Goal: Task Accomplishment & Management: Complete application form

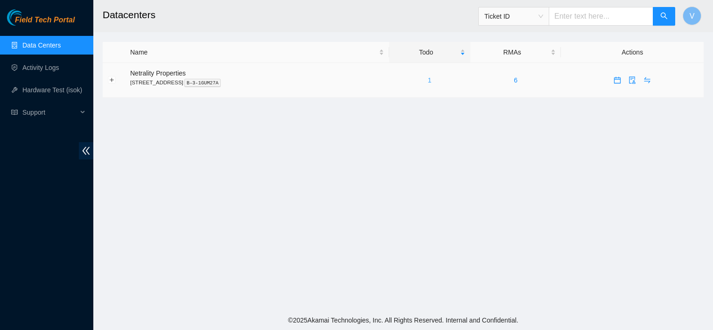
click at [431, 83] on link "1" at bounding box center [430, 79] width 4 height 7
click at [442, 80] on div "1" at bounding box center [429, 80] width 71 height 10
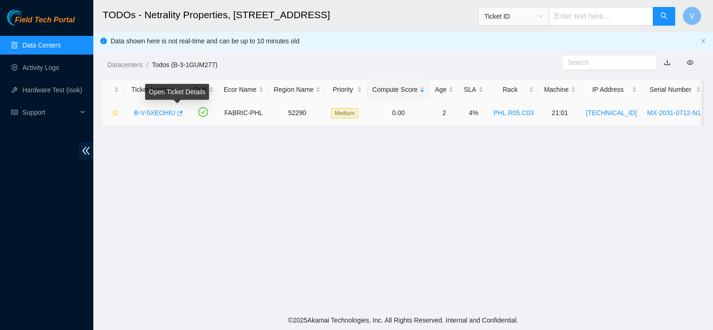
click at [176, 114] on icon "button" at bounding box center [179, 113] width 7 height 7
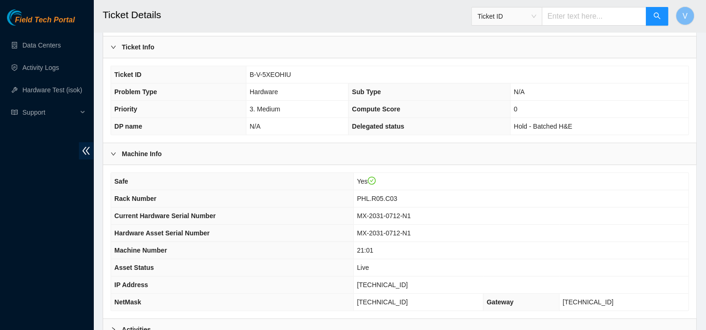
scroll to position [300, 0]
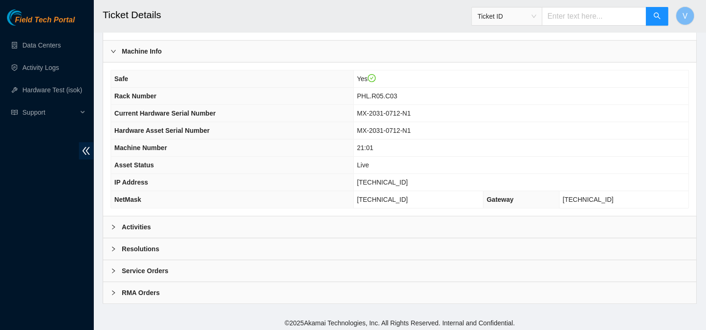
click at [167, 223] on div "Activities" at bounding box center [399, 226] width 593 height 21
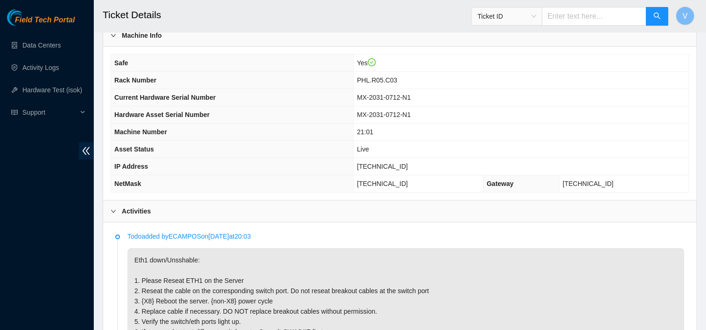
scroll to position [310, 0]
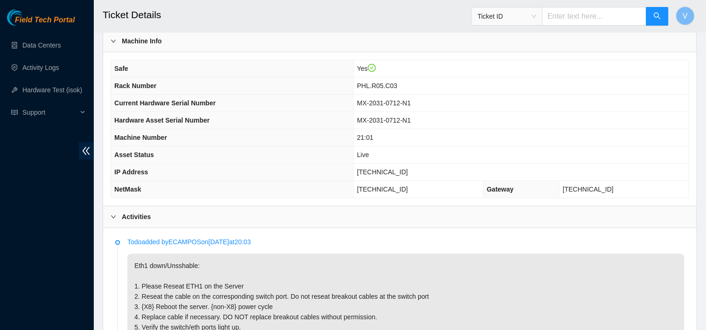
click at [167, 223] on div "Activities" at bounding box center [399, 216] width 593 height 21
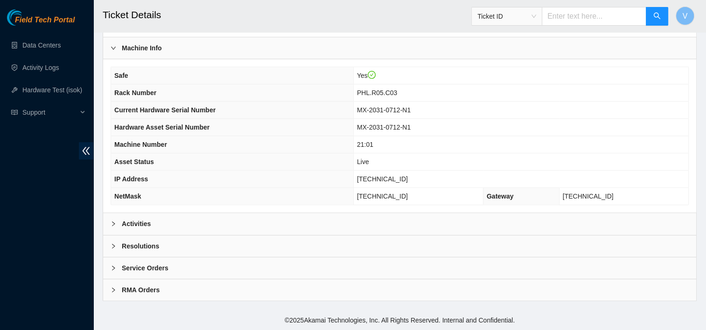
scroll to position [300, 0]
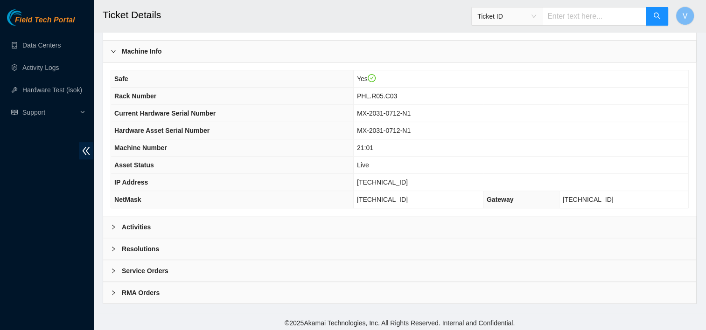
click at [589, 56] on div "Machine Info" at bounding box center [399, 51] width 593 height 21
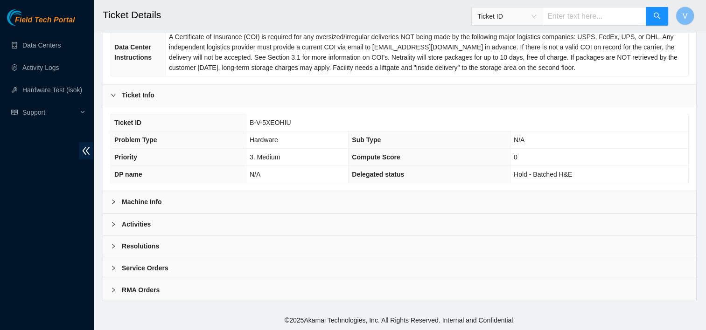
scroll to position [147, 0]
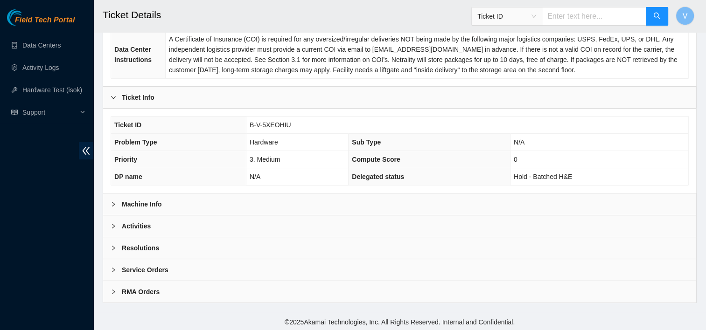
click at [228, 104] on div "Ticket Info" at bounding box center [399, 97] width 593 height 21
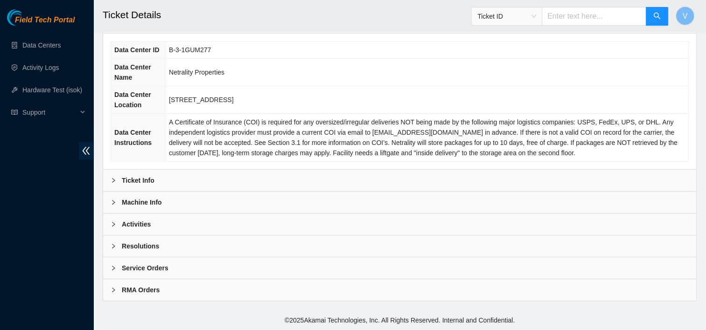
scroll to position [63, 0]
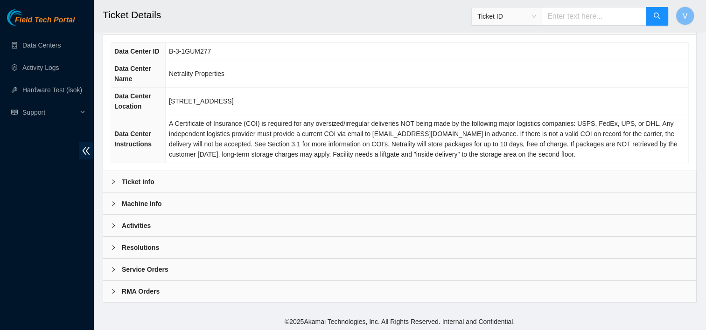
click at [146, 177] on b "Ticket Info" at bounding box center [138, 182] width 33 height 10
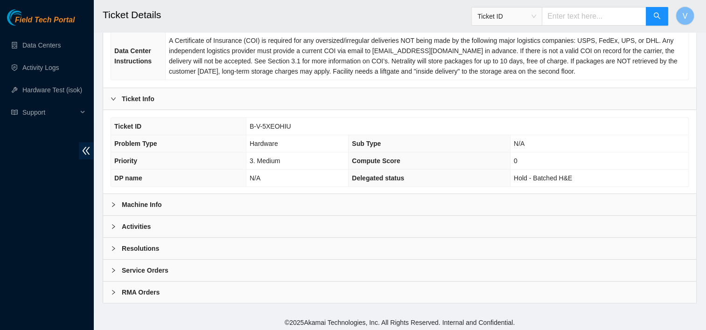
scroll to position [147, 0]
click at [140, 197] on div "Machine Info" at bounding box center [399, 204] width 593 height 21
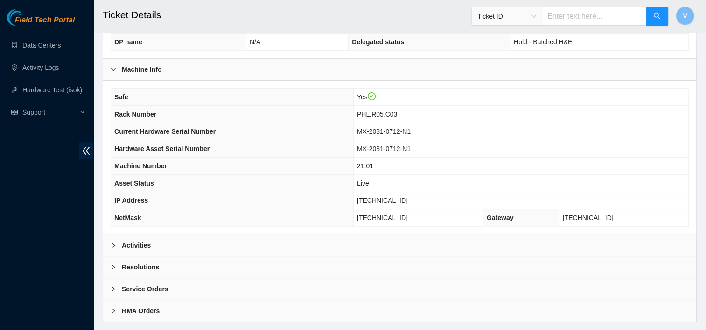
scroll to position [292, 0]
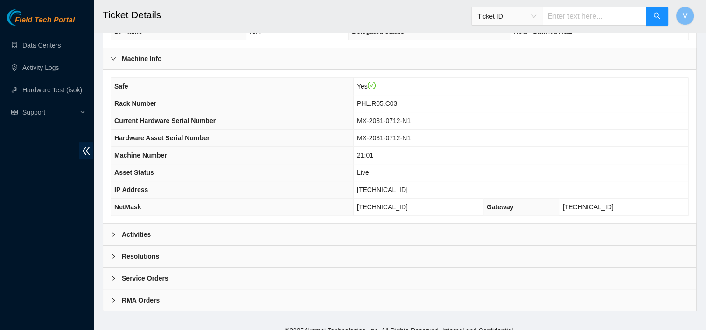
click at [195, 234] on div "Activities" at bounding box center [399, 234] width 593 height 21
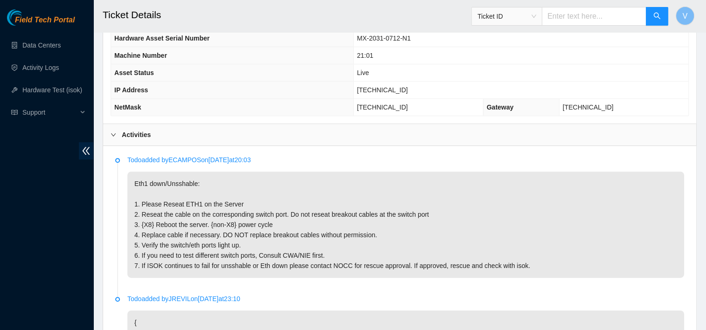
scroll to position [396, 0]
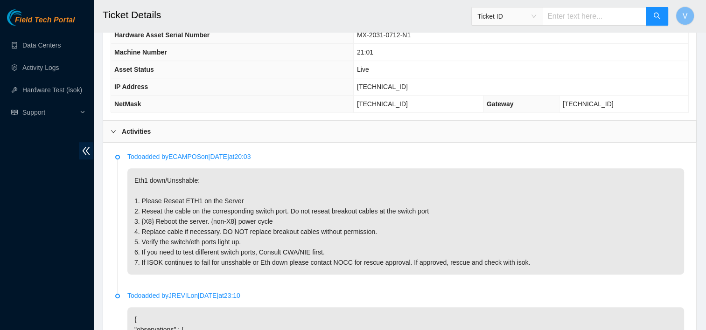
click at [399, 83] on span "[TECHNICAL_ID]" at bounding box center [382, 86] width 51 height 7
copy span "[TECHNICAL_ID]"
click at [339, 176] on p "Eth1 down/Unsshable: 1. Please Reseat ETH1 on the Server 2. Reseat the cable on…" at bounding box center [405, 221] width 556 height 106
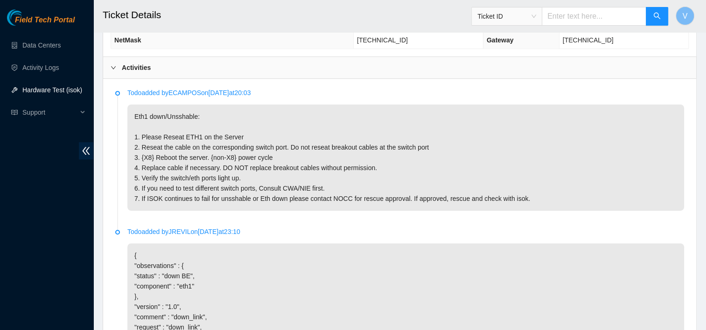
click at [154, 65] on div "Activities" at bounding box center [399, 67] width 593 height 21
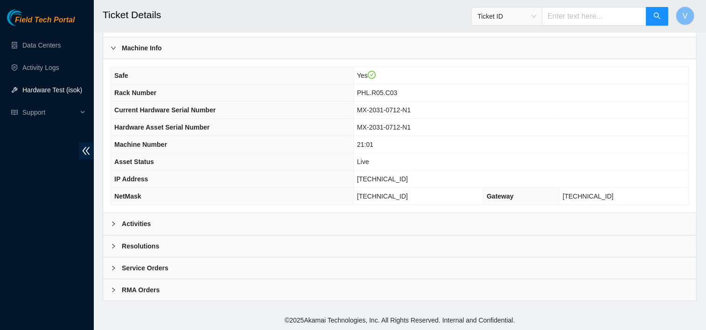
scroll to position [300, 0]
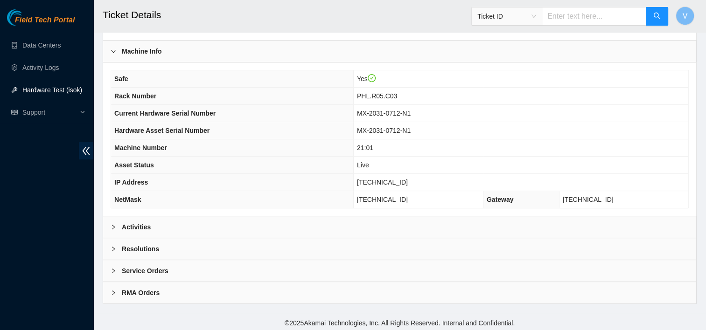
click at [160, 241] on div "Resolutions" at bounding box center [399, 248] width 593 height 21
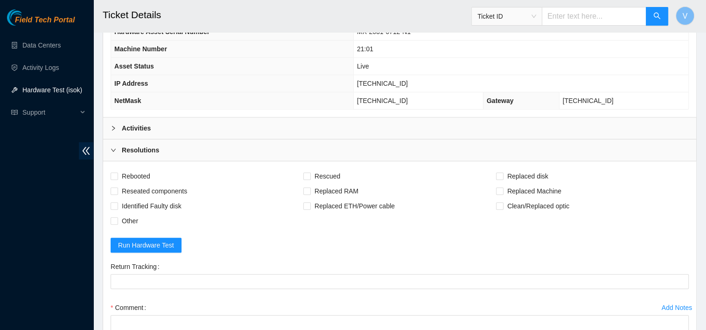
scroll to position [412, 0]
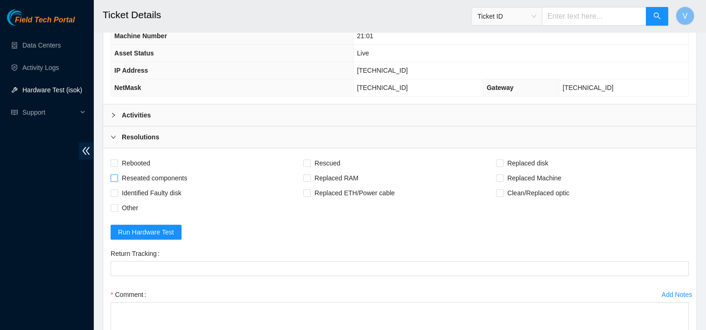
click at [151, 175] on span "Reseated components" at bounding box center [154, 178] width 73 height 15
click at [117, 175] on input "Reseated components" at bounding box center [114, 177] width 7 height 7
checkbox input "true"
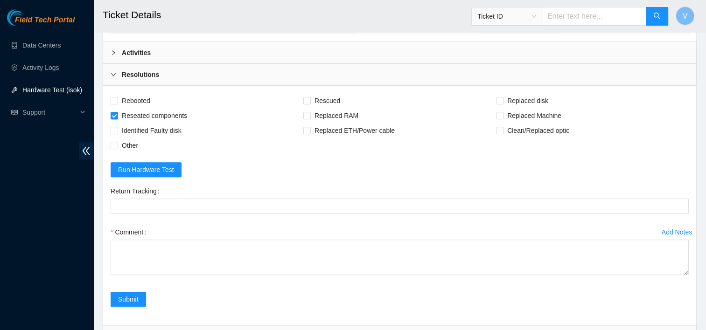
scroll to position [477, 0]
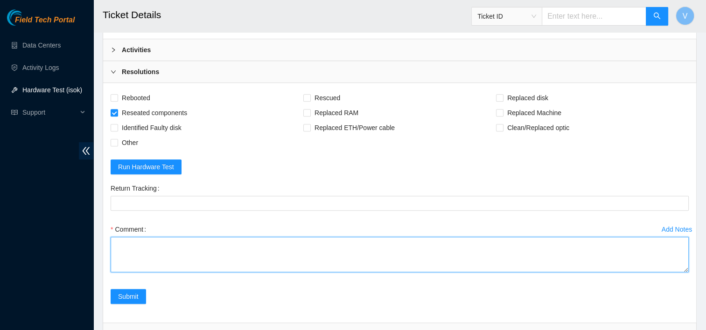
click at [161, 254] on textarea "Comment" at bounding box center [400, 254] width 578 height 35
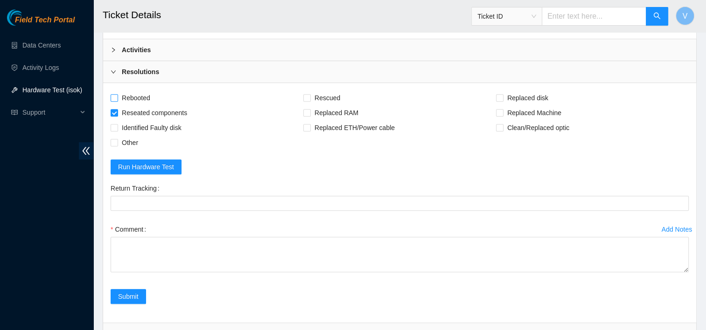
click at [116, 94] on input "Rebooted" at bounding box center [114, 97] width 7 height 7
checkbox input "true"
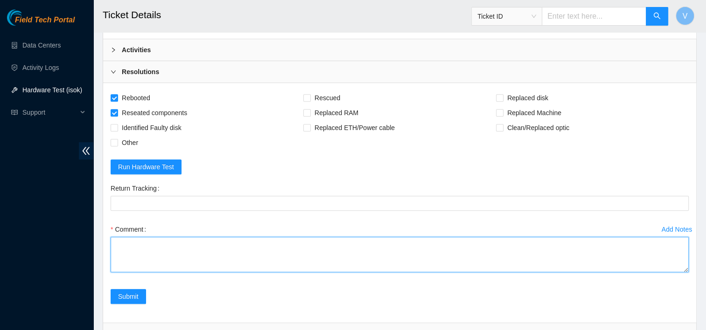
click at [181, 244] on textarea "Comment" at bounding box center [400, 254] width 578 height 35
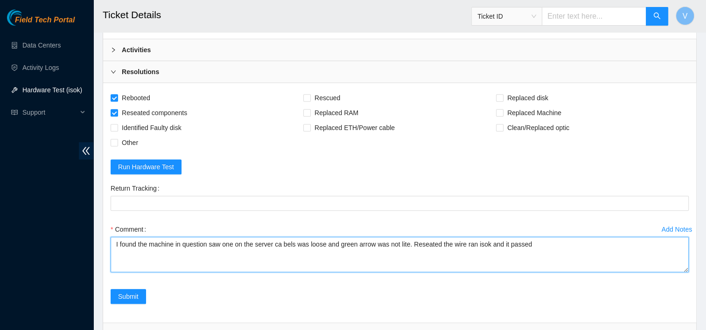
paste textarea "[TECHNICAL_ID] : passed: ok"
type textarea "I found the machine in question saw one on the server ca bels was loose and gre…"
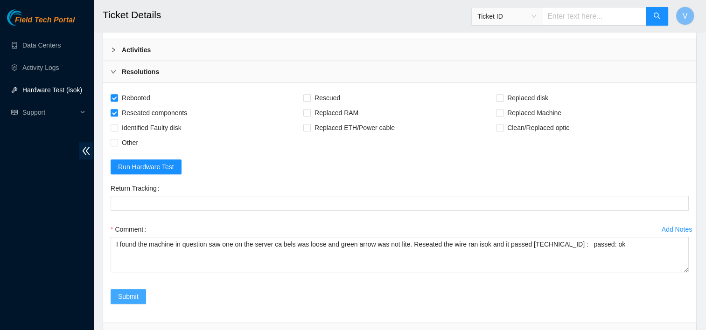
click at [116, 290] on button "Submit" at bounding box center [128, 296] width 35 height 15
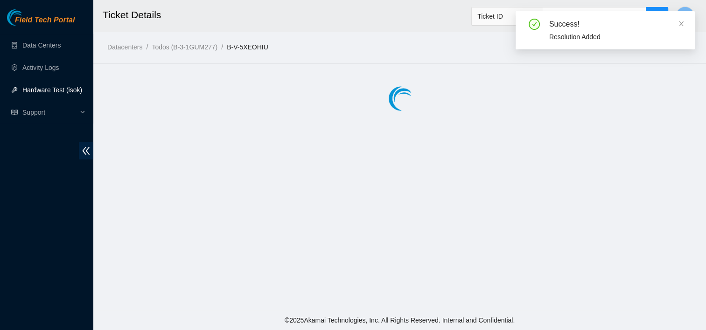
scroll to position [0, 0]
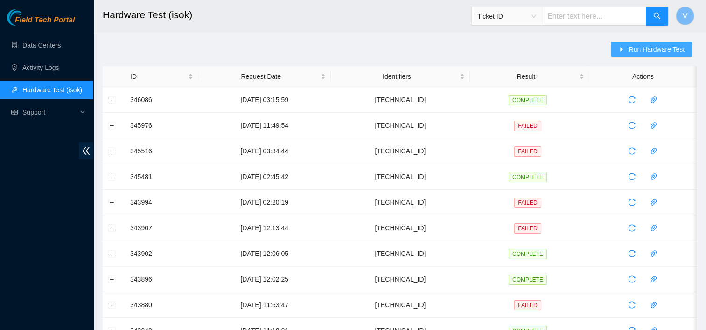
click at [633, 55] on button "Run Hardware Test" at bounding box center [651, 49] width 81 height 15
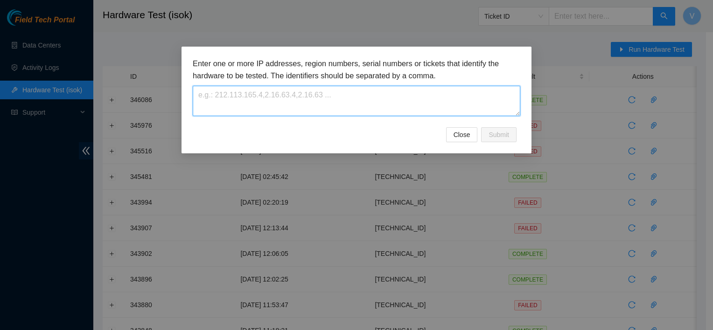
click at [296, 103] on textarea at bounding box center [356, 101] width 327 height 30
paste textarea "23.59.171.45"
type textarea "23.59.171.45"
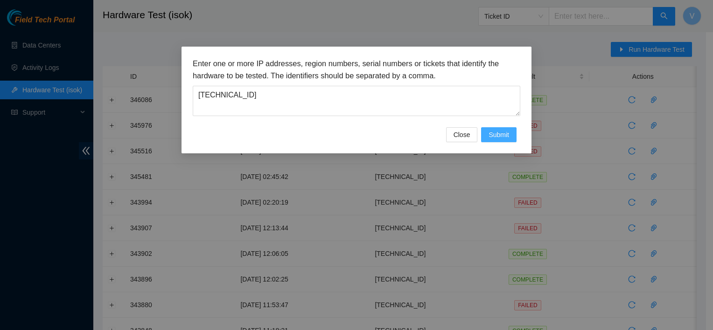
click at [498, 129] on button "Submit" at bounding box center [498, 134] width 35 height 15
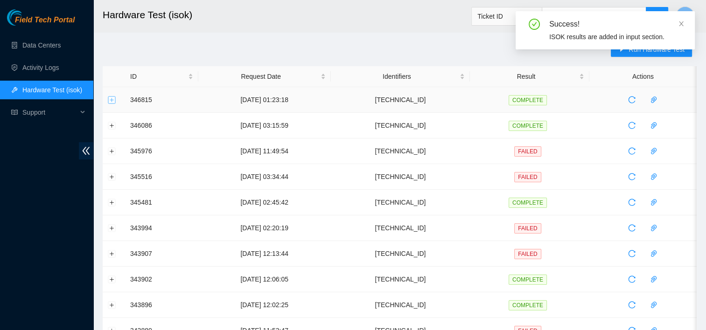
click at [108, 99] on button "Expand row" at bounding box center [111, 99] width 7 height 7
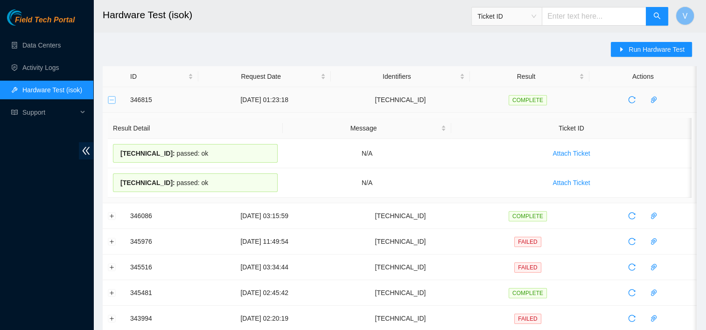
click at [108, 99] on button "Collapse row" at bounding box center [111, 99] width 7 height 7
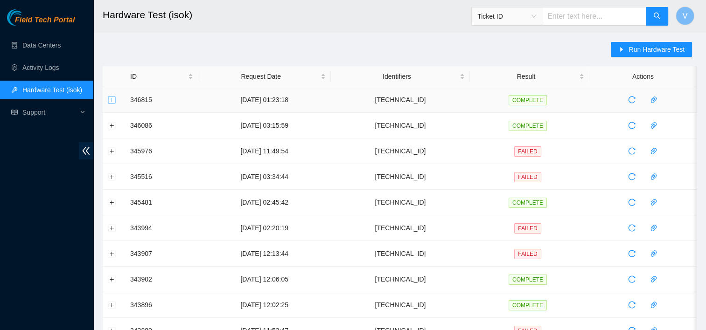
click at [108, 99] on button "Expand row" at bounding box center [111, 99] width 7 height 7
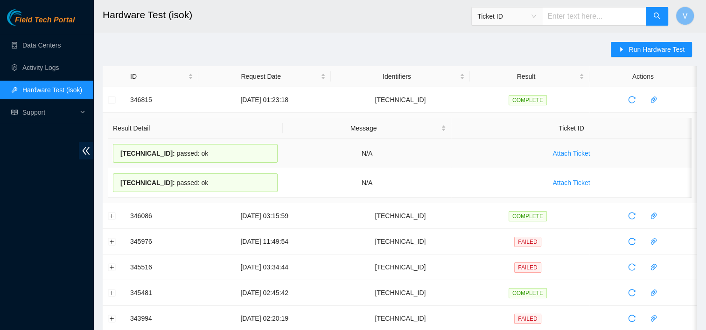
drag, startPoint x: 199, startPoint y: 155, endPoint x: 115, endPoint y: 147, distance: 84.3
click at [115, 147] on div "23.59.171.45 : passed: ok" at bounding box center [195, 153] width 165 height 19
copy div "23.59.171.45 : passed: ok"
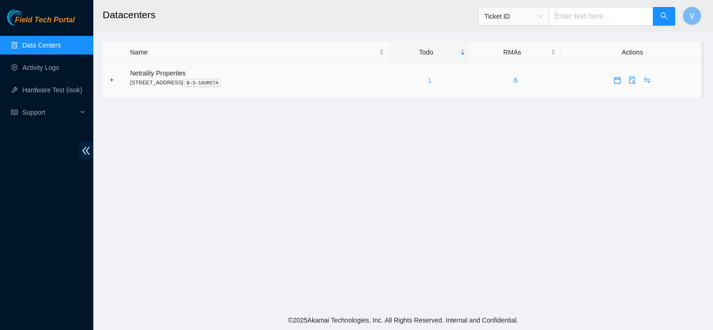
click at [431, 82] on link "1" at bounding box center [430, 79] width 4 height 7
click at [34, 65] on link "Activity Logs" at bounding box center [40, 67] width 37 height 7
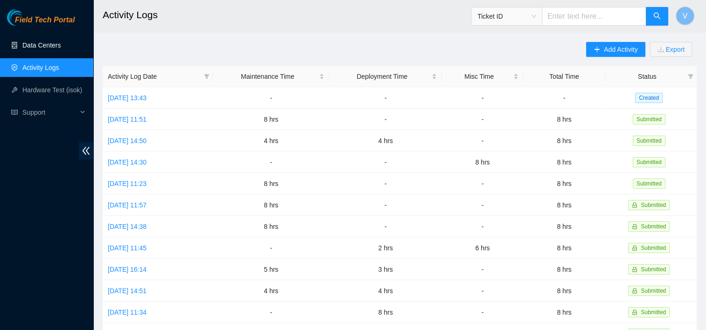
click at [53, 43] on link "Data Centers" at bounding box center [41, 45] width 38 height 7
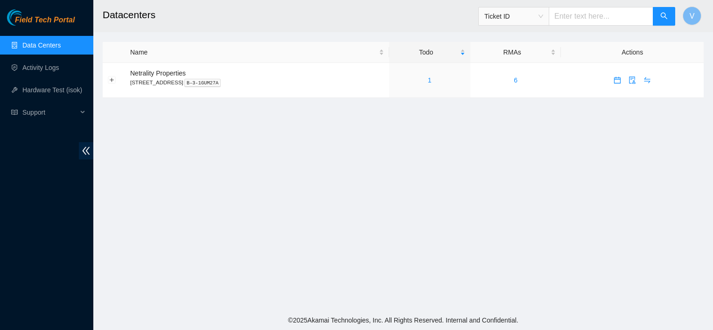
drag, startPoint x: 577, startPoint y: 135, endPoint x: 581, endPoint y: 144, distance: 9.8
click at [581, 144] on main "Datacenters Ticket ID V Name Todo RMAs Actions Netrality Properties 401 N. Broa…" at bounding box center [402, 155] width 619 height 311
